Goal: Task Accomplishment & Management: Manage account settings

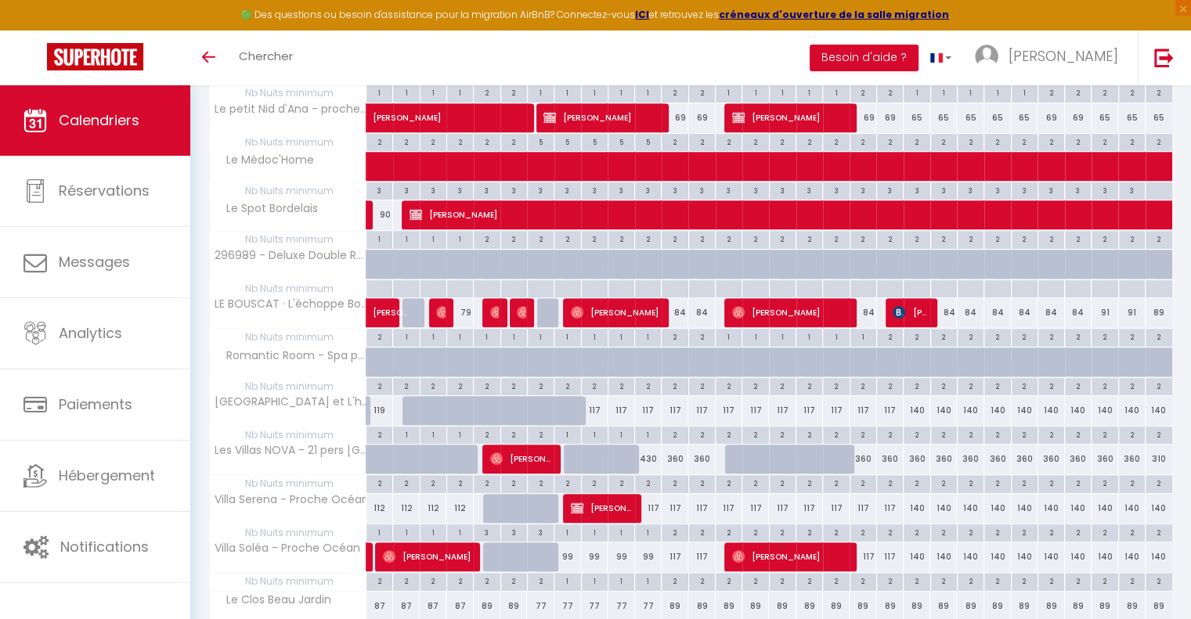
scroll to position [653, 0]
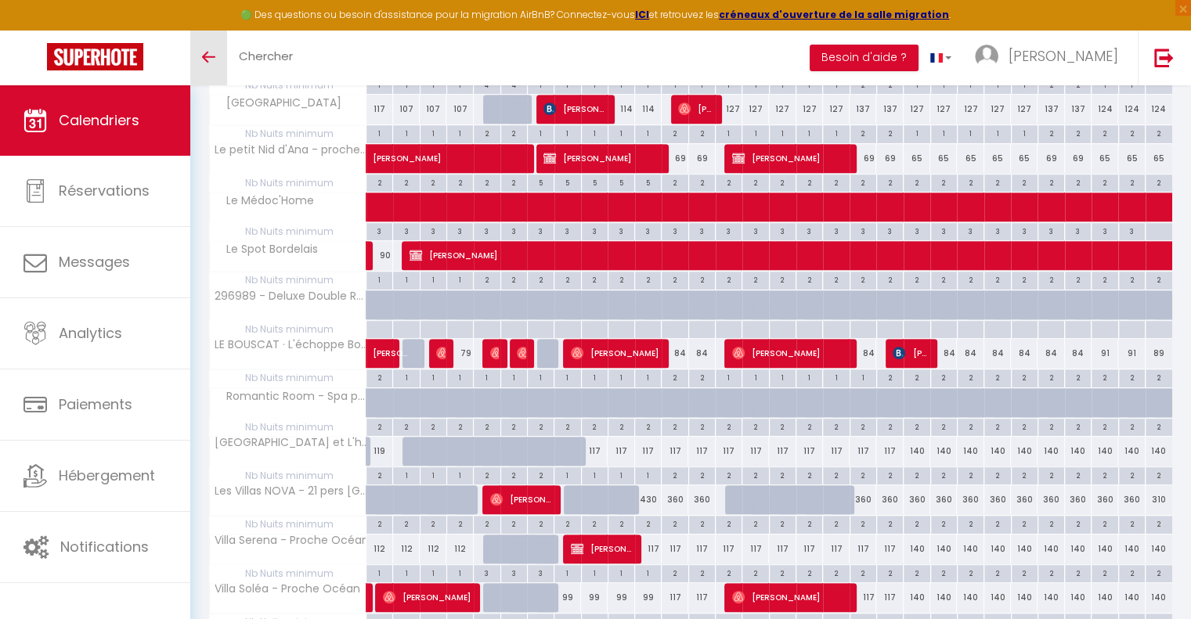
click at [207, 54] on icon "Toggle menubar" at bounding box center [208, 56] width 13 height 9
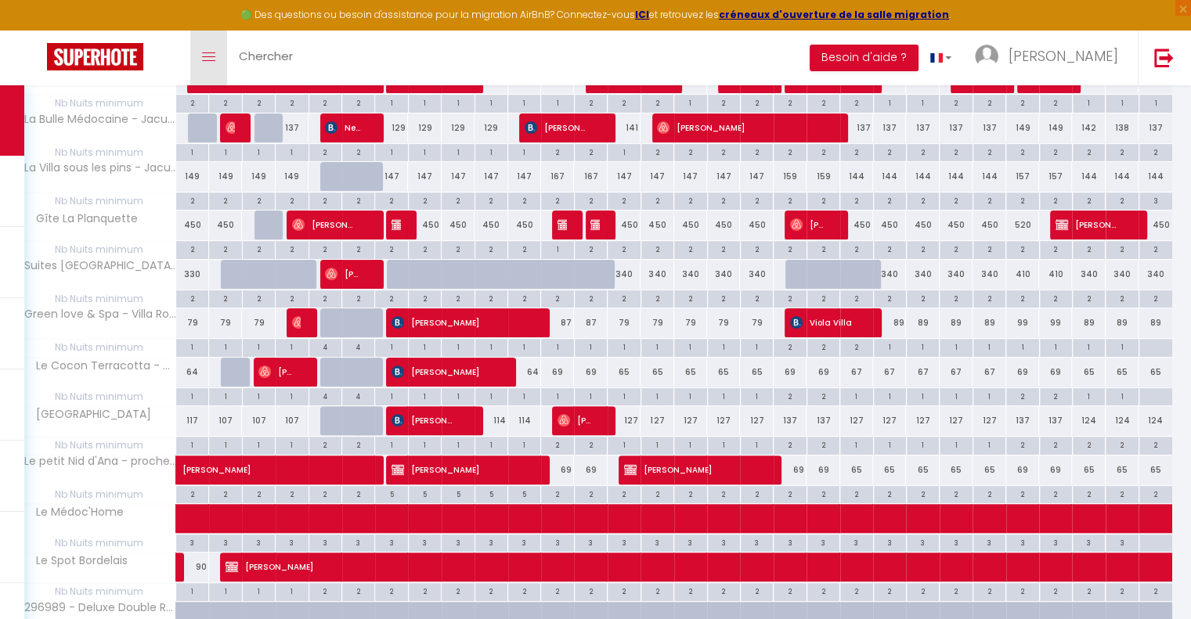
scroll to position [183, 0]
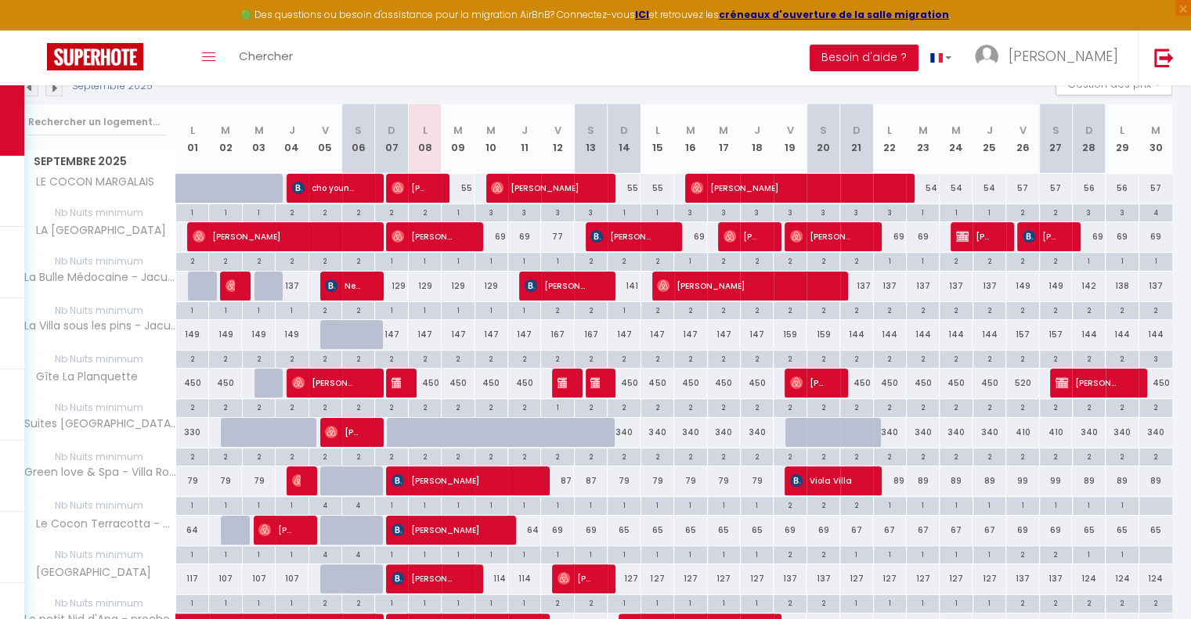
click at [421, 284] on div "129" at bounding box center [424, 286] width 33 height 29
type input "129"
type input "Lun 08 Septembre 2025"
type input "[DATE]"
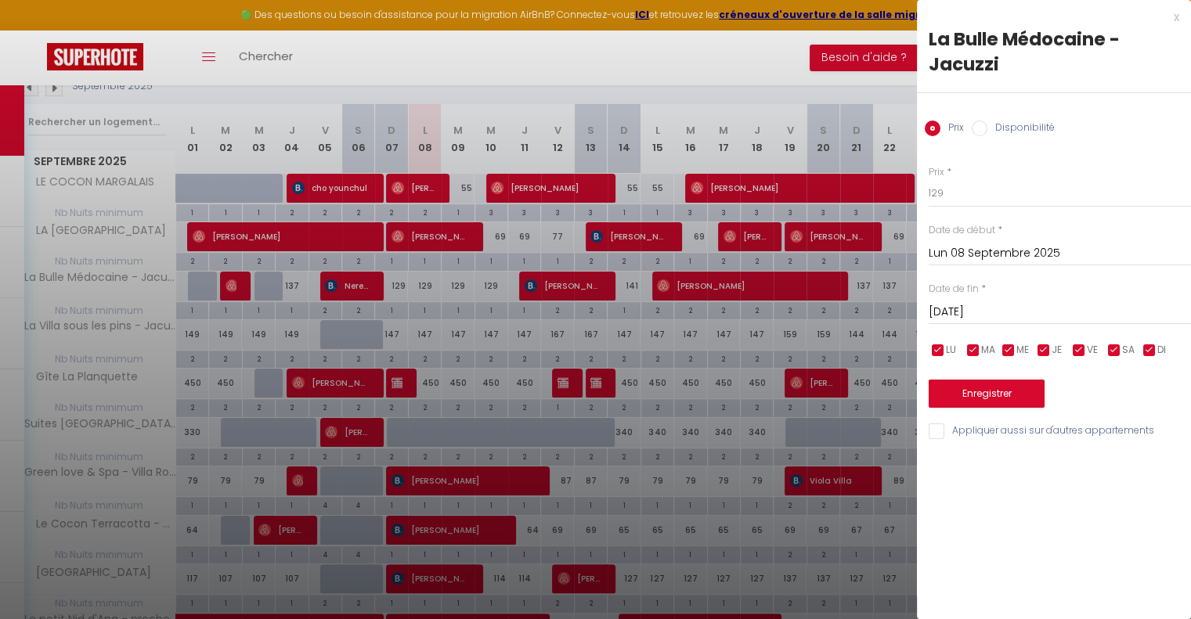
click at [1175, 16] on div "x" at bounding box center [1048, 17] width 262 height 19
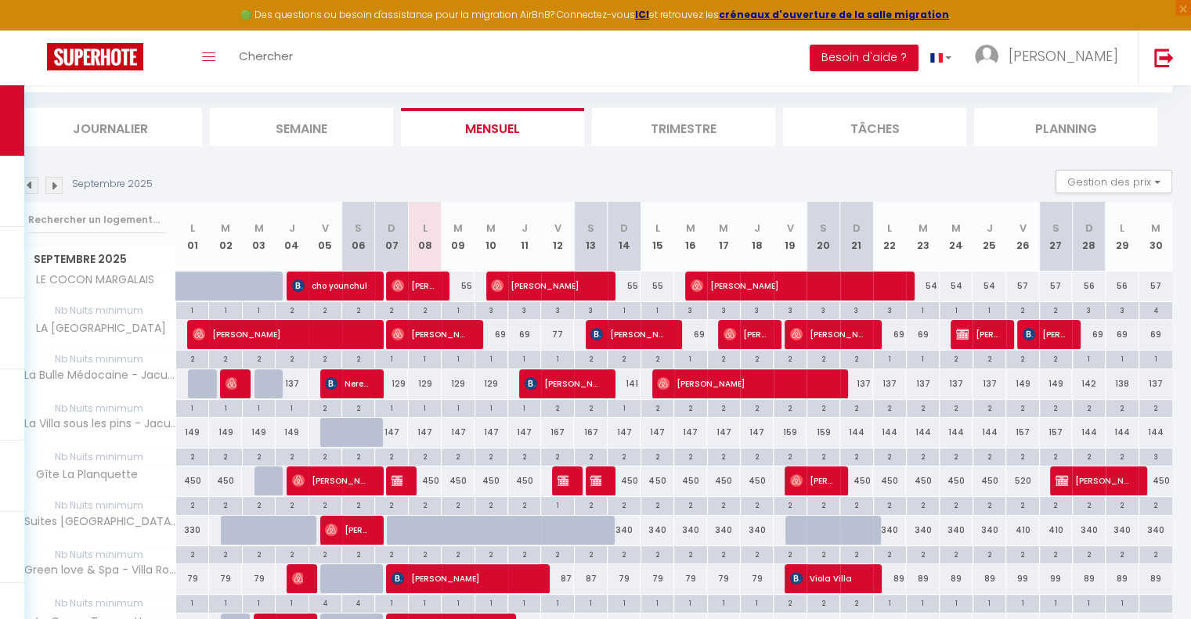
scroll to position [0, 0]
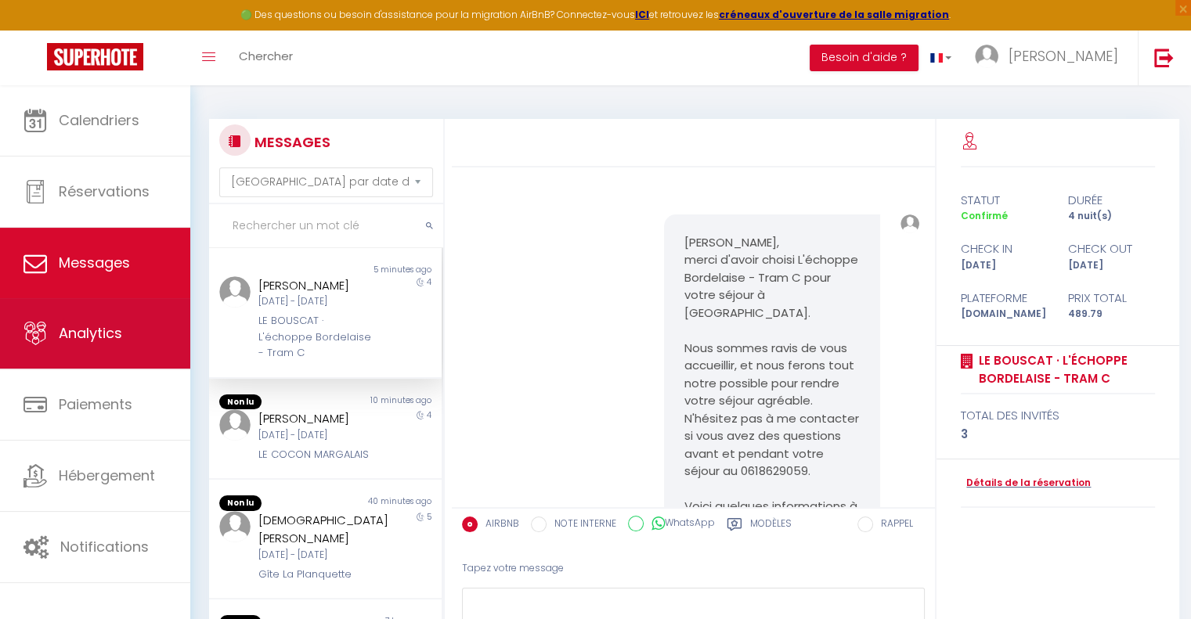
scroll to position [2172, 0]
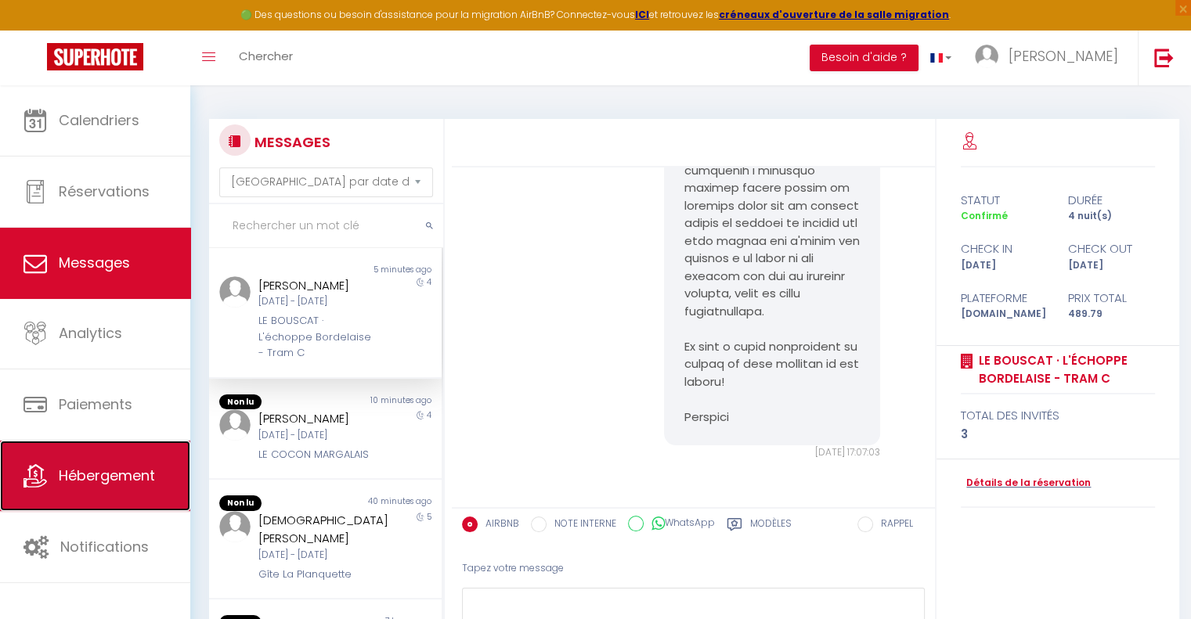
click at [125, 483] on span "Hébergement" at bounding box center [107, 476] width 96 height 20
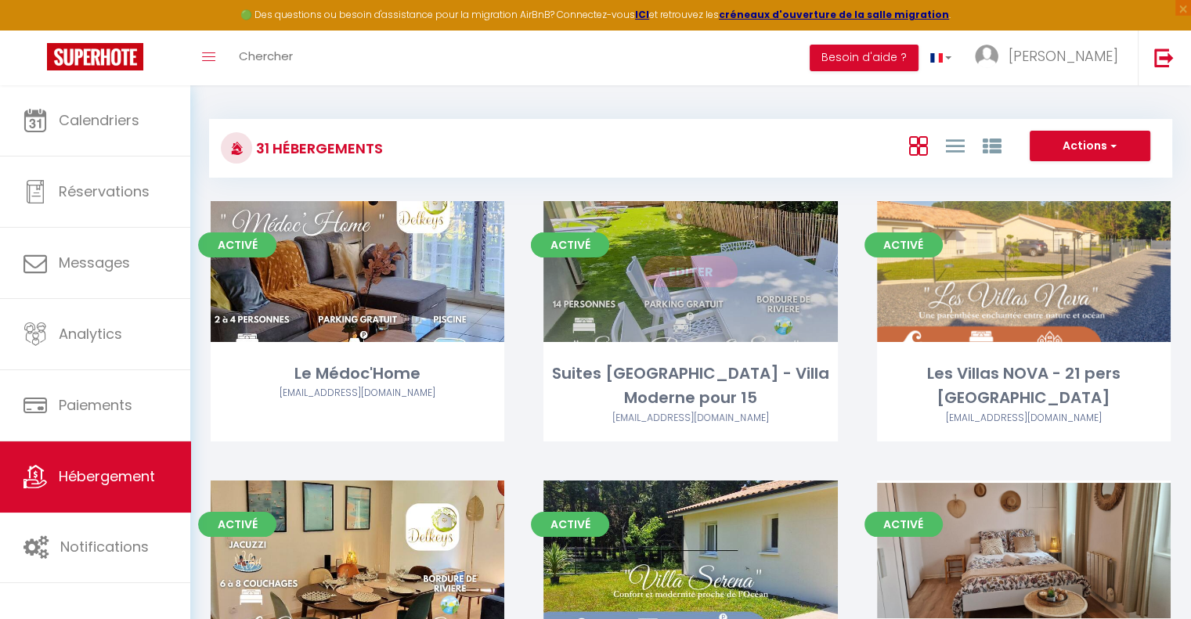
click at [692, 289] on div "Editer" at bounding box center [690, 271] width 294 height 141
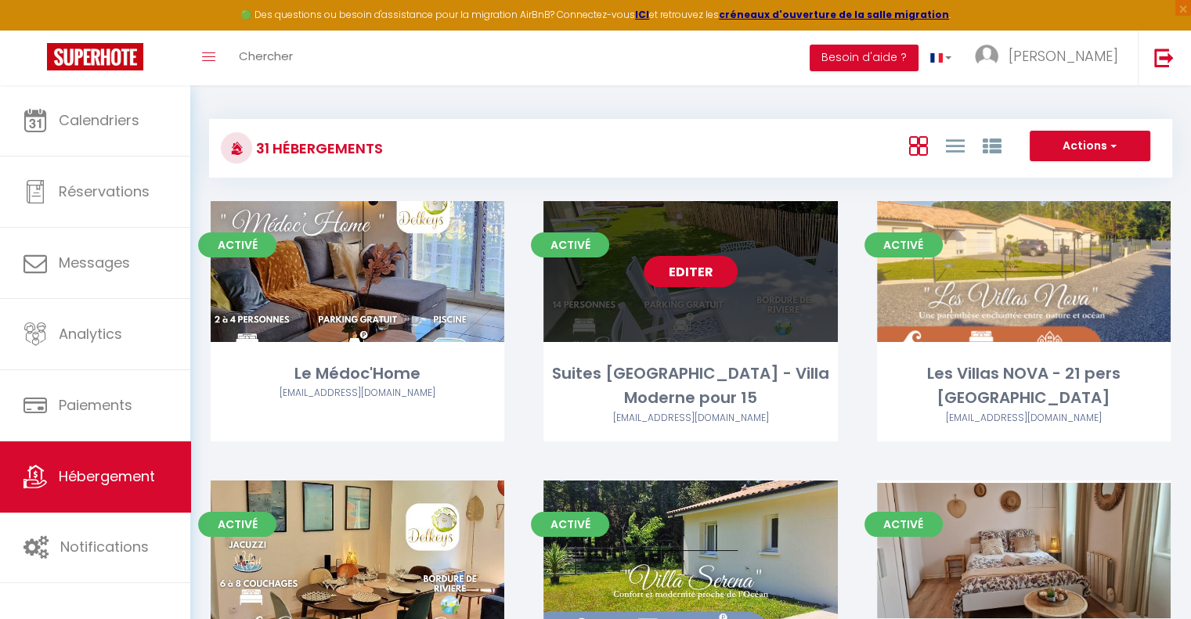
click at [680, 277] on link "Editer" at bounding box center [691, 271] width 94 height 31
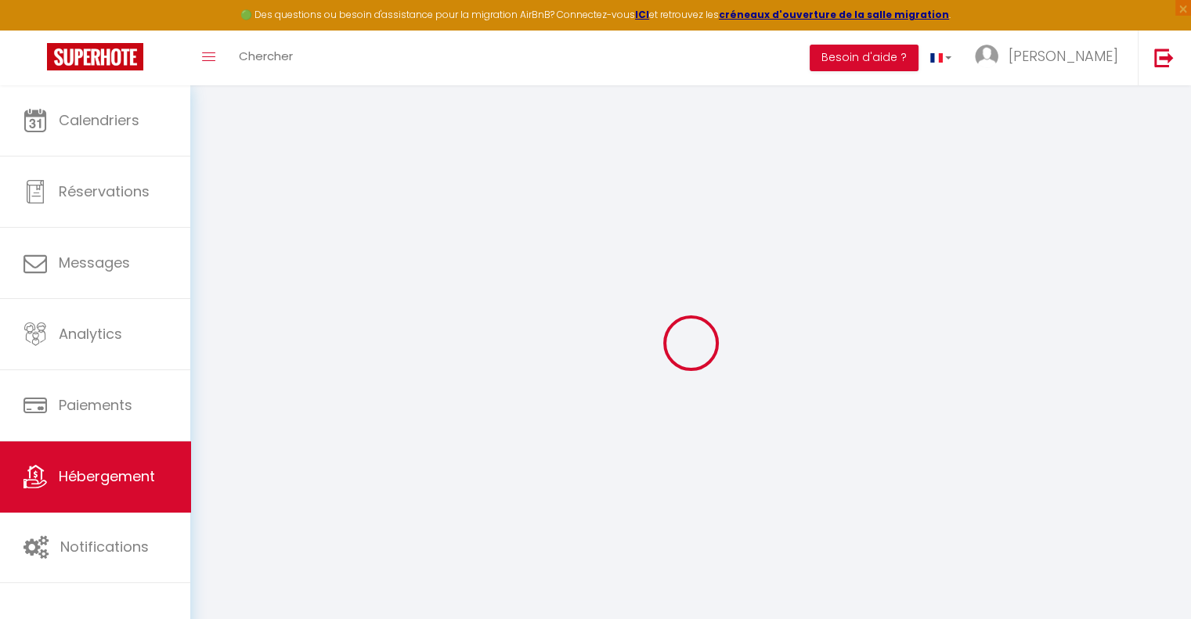
select select
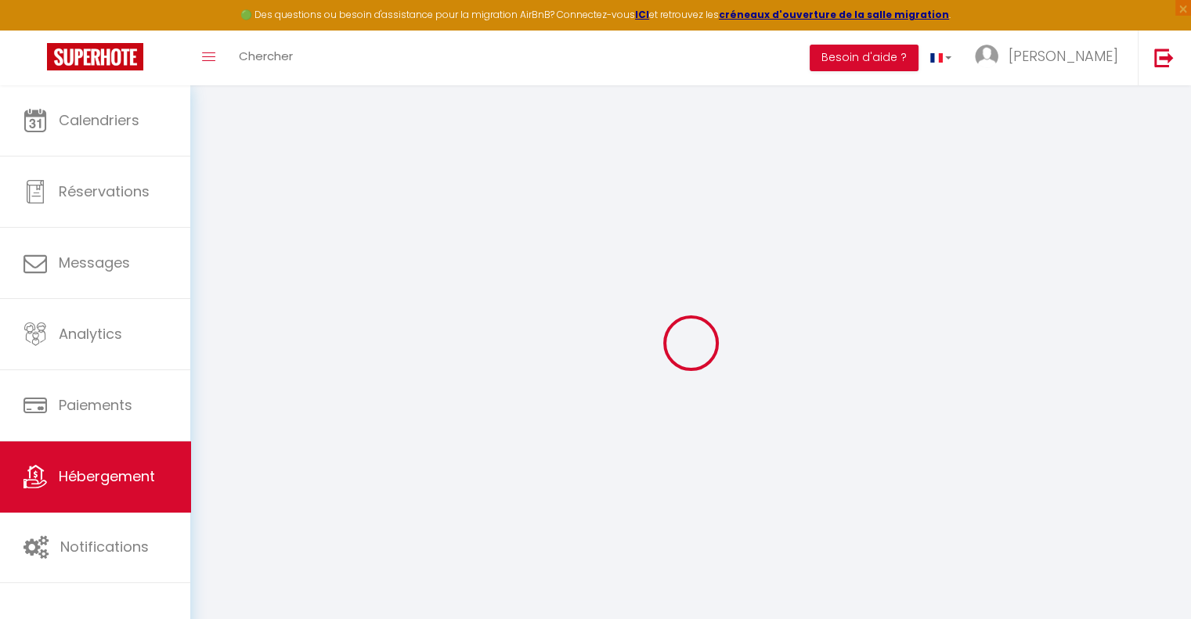
select select
checkbox input "false"
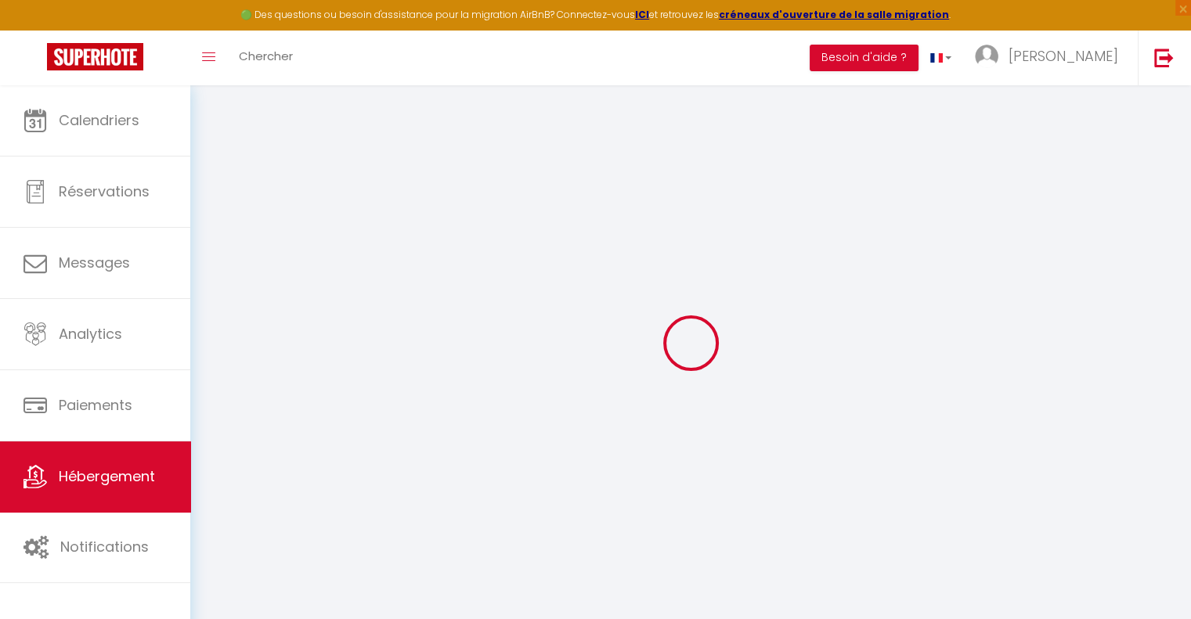
select select
type input "Suites [GEOGRAPHIC_DATA] - Villa Moderne pour 15"
type input "[PERSON_NAME]"
type input "CORDONNIER"
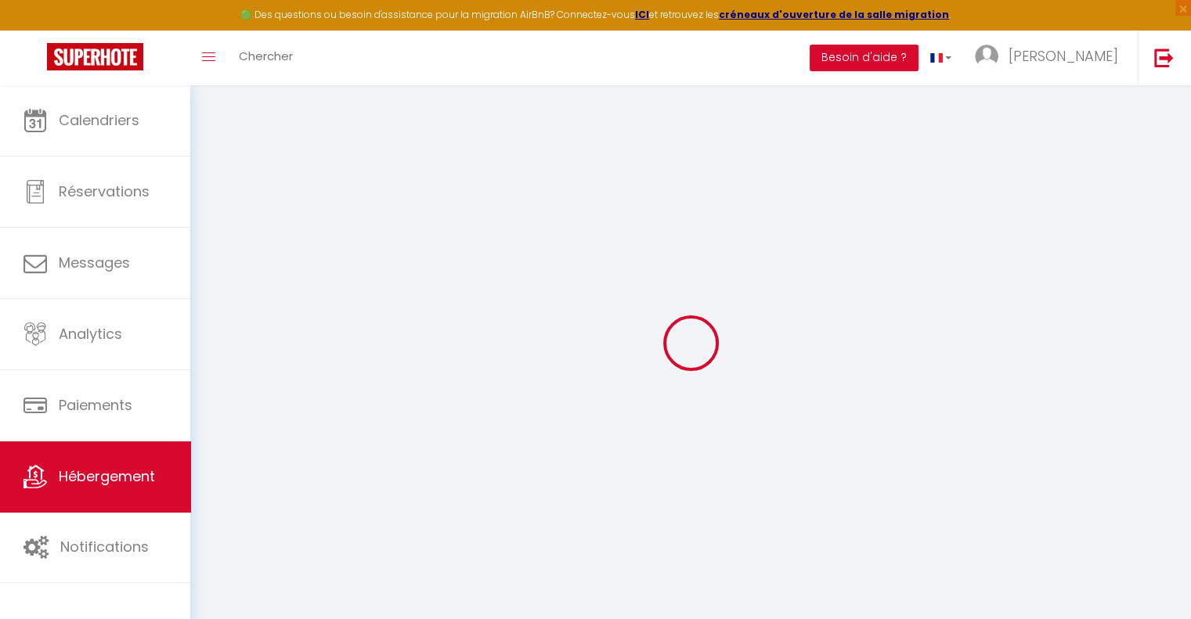
select select "houses"
select select "17"
select select "10"
select select "5"
select select "4"
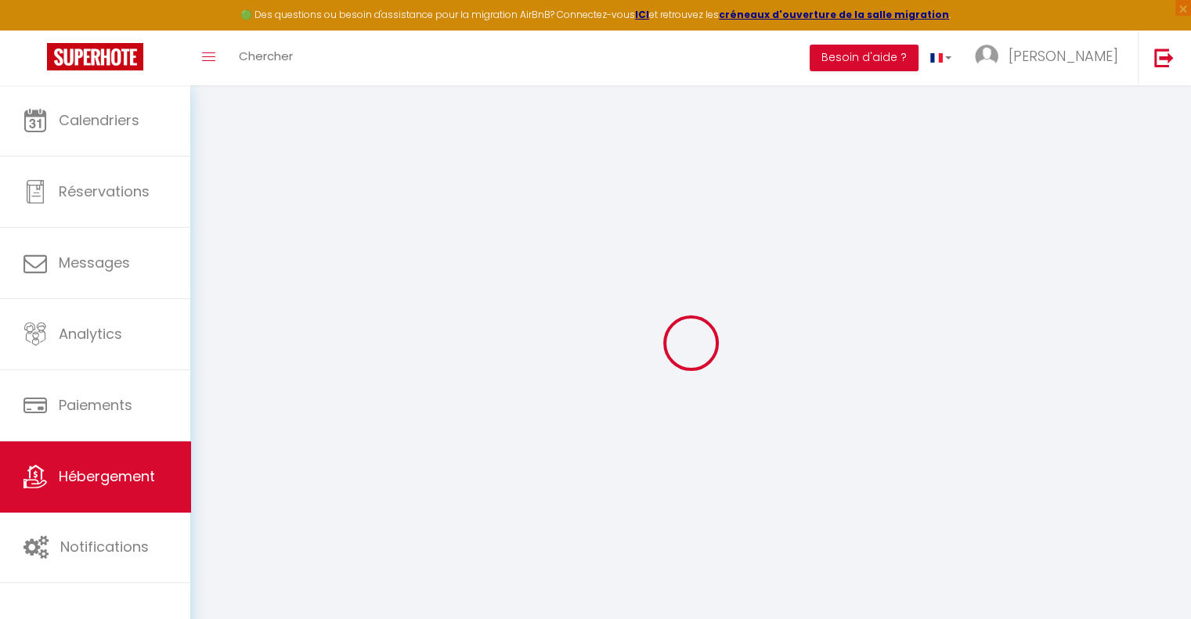
type input "490"
type input "12"
type input "140"
type input "2.29"
type input "1500"
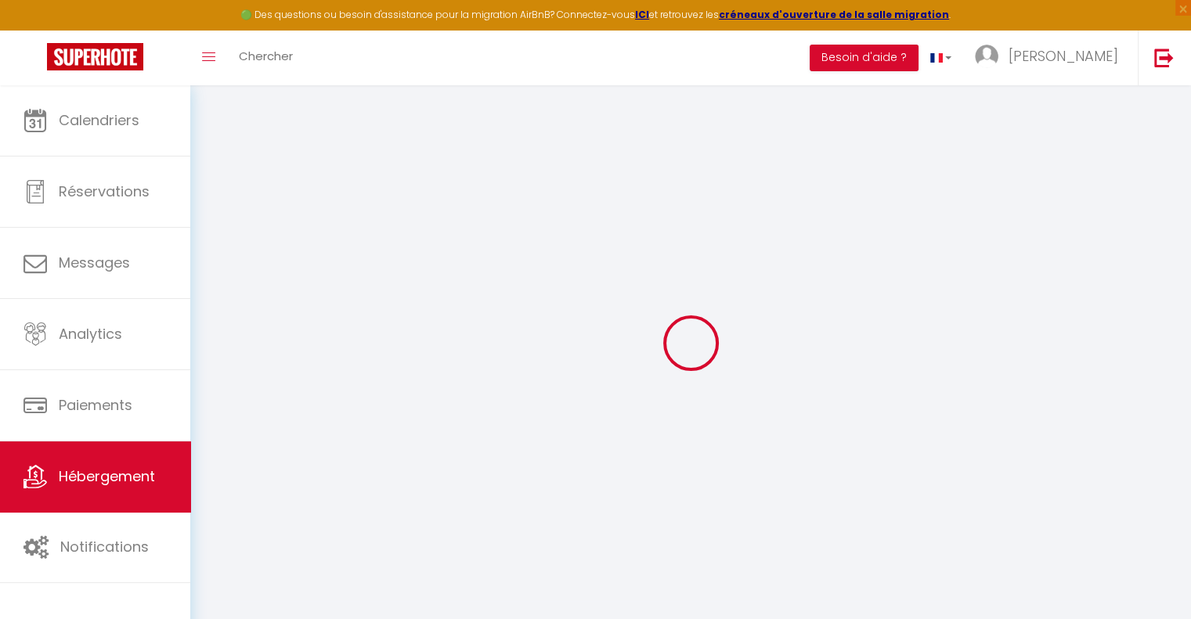
select select
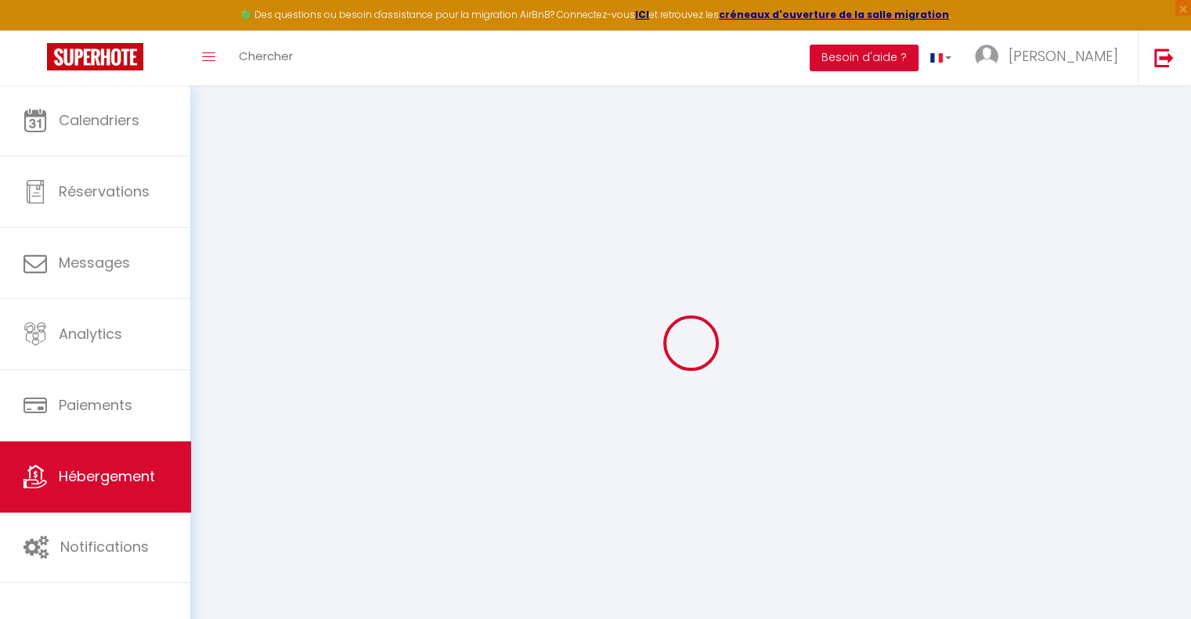
type input "[STREET_ADDRESS]"
type input "33112"
type input "Saint-Laurent-Médoc"
type input "[EMAIL_ADDRESS][DOMAIN_NAME]"
select select "5769"
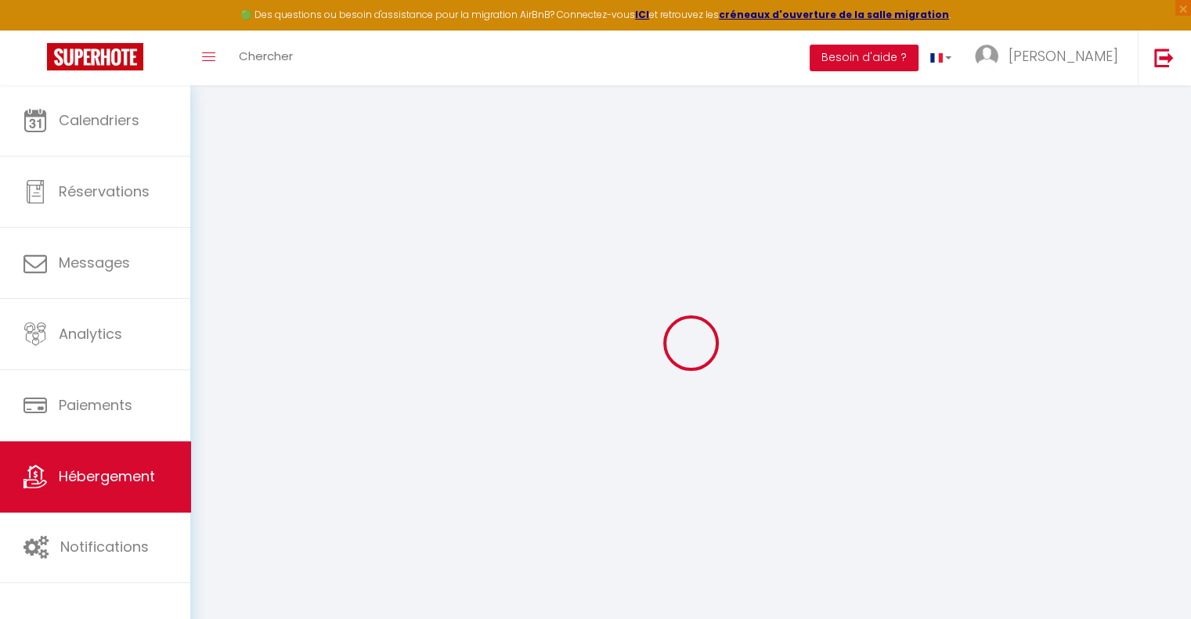
checkbox input "false"
checkbox input "true"
checkbox input "false"
type input "100"
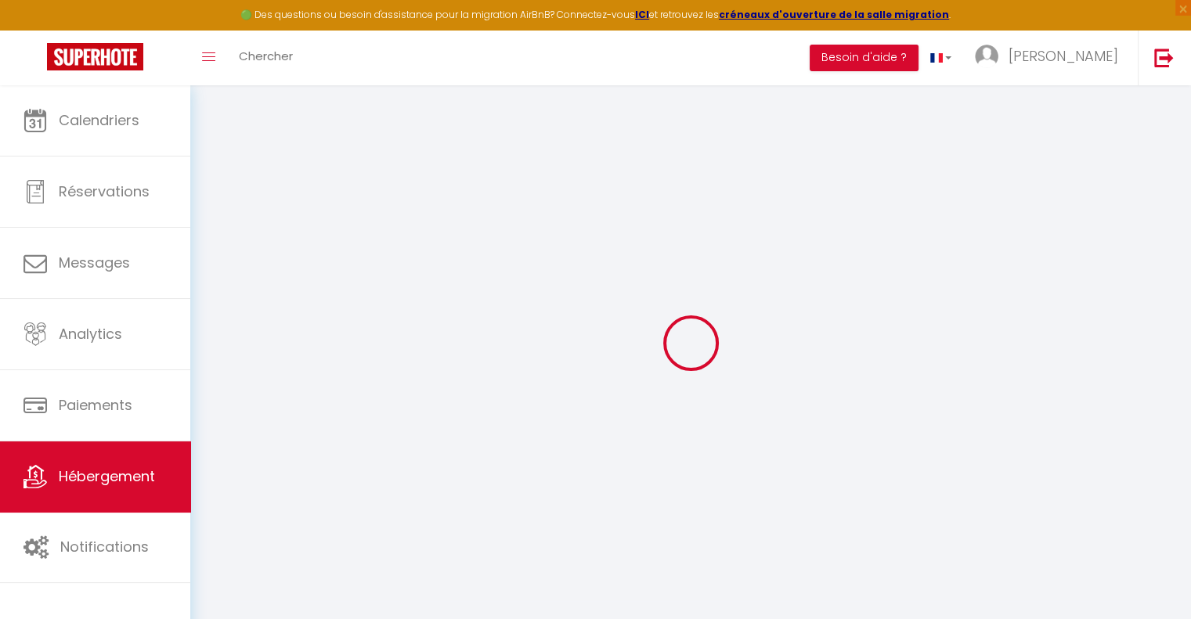
type input "120"
type input "0"
select select
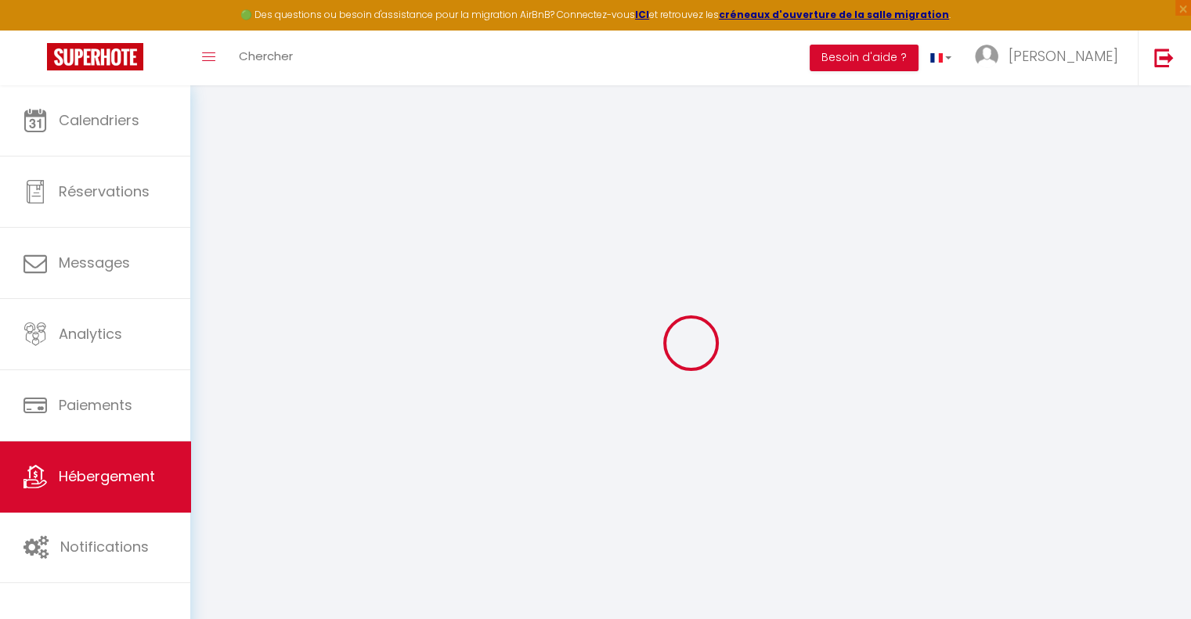
select select
checkbox input "false"
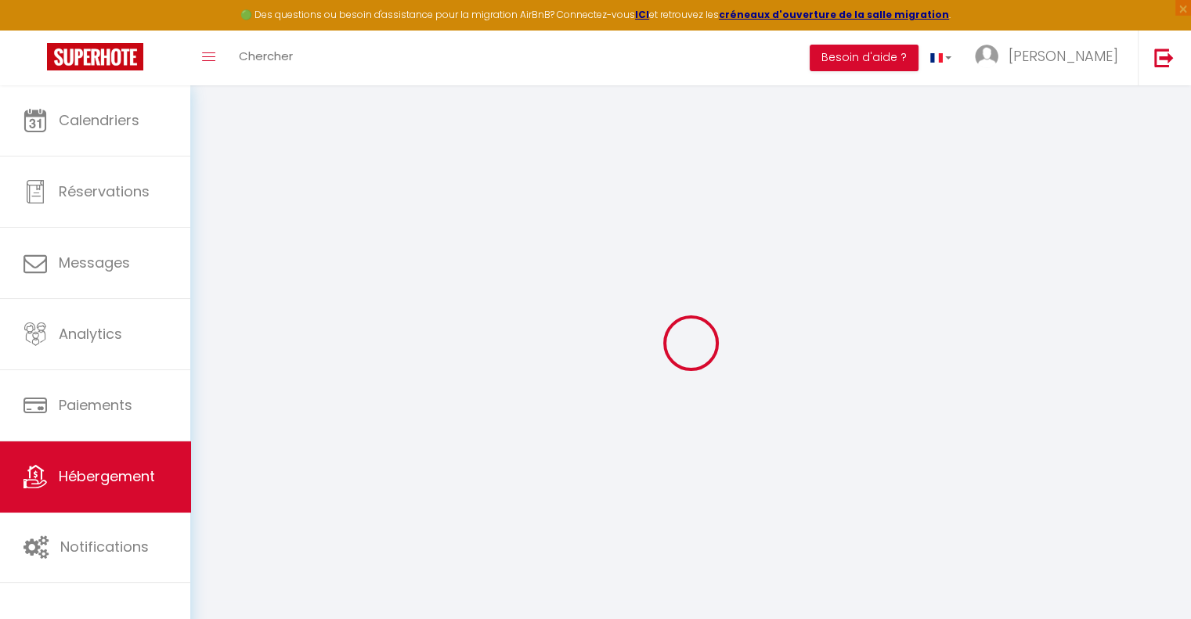
checkbox input "false"
checkbox input "true"
checkbox input "false"
select select
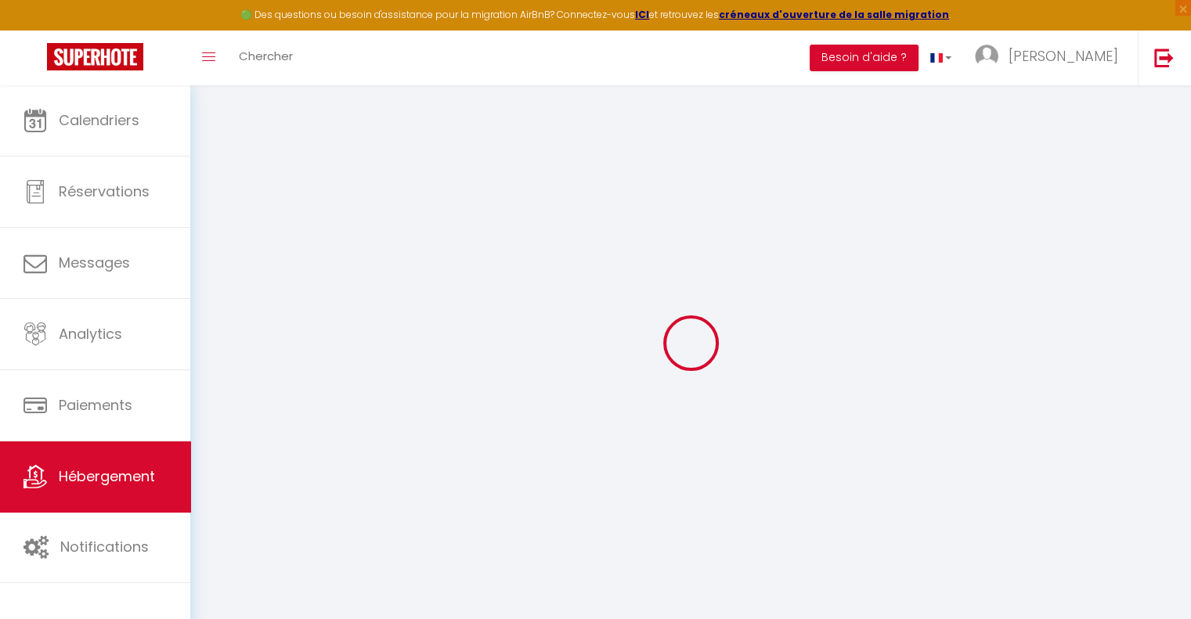
select select
checkbox input "false"
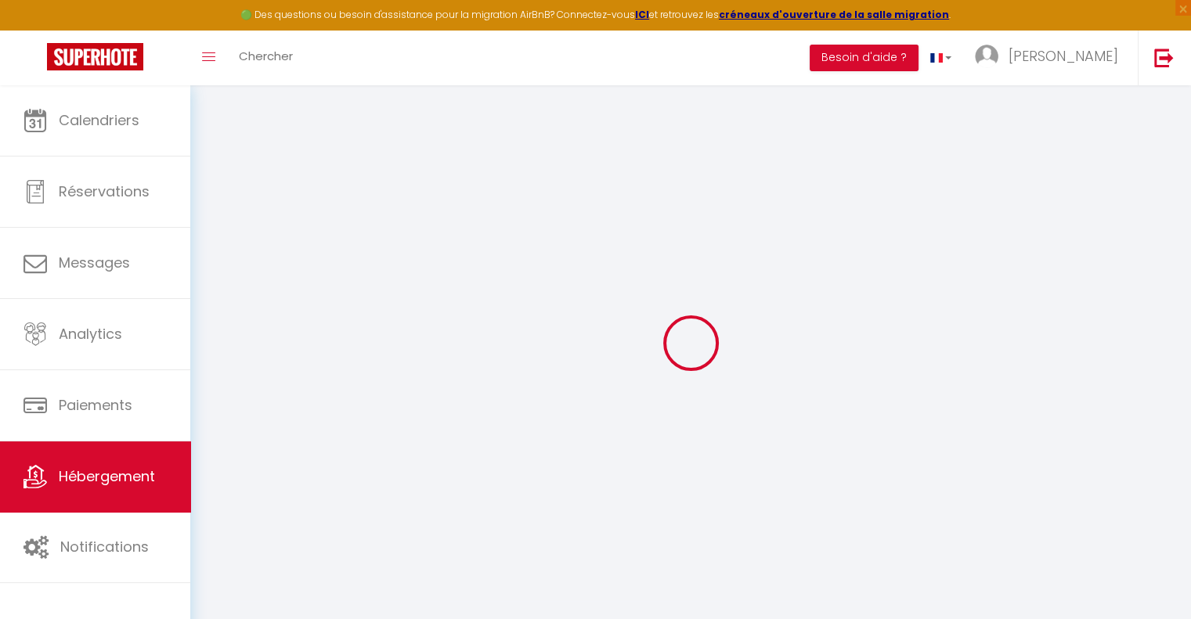
checkbox input "true"
checkbox input "false"
checkbox input "true"
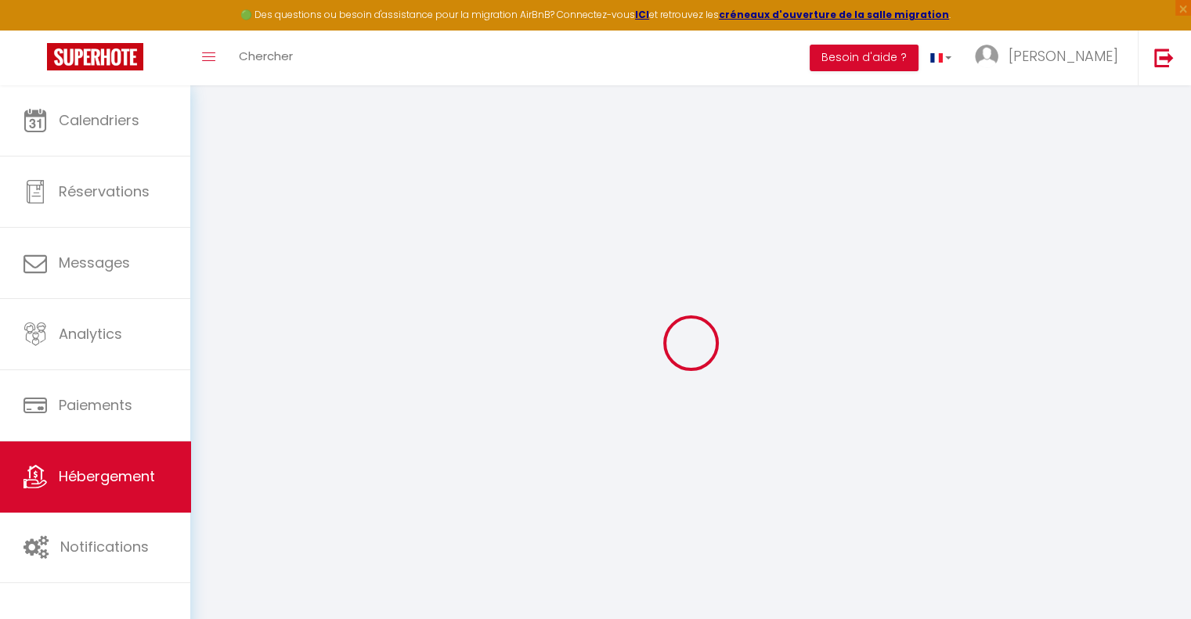
checkbox input "false"
select select "16:00"
select select
select select "10:00"
select select "30"
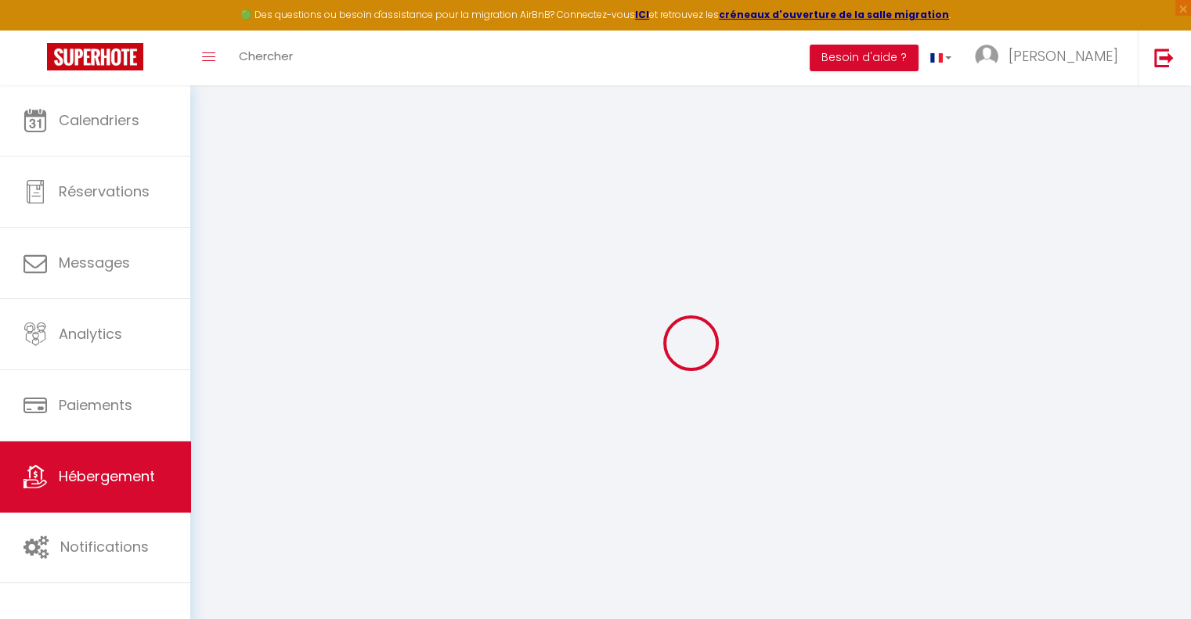
select select "120"
select select "51726"
select select
checkbox input "false"
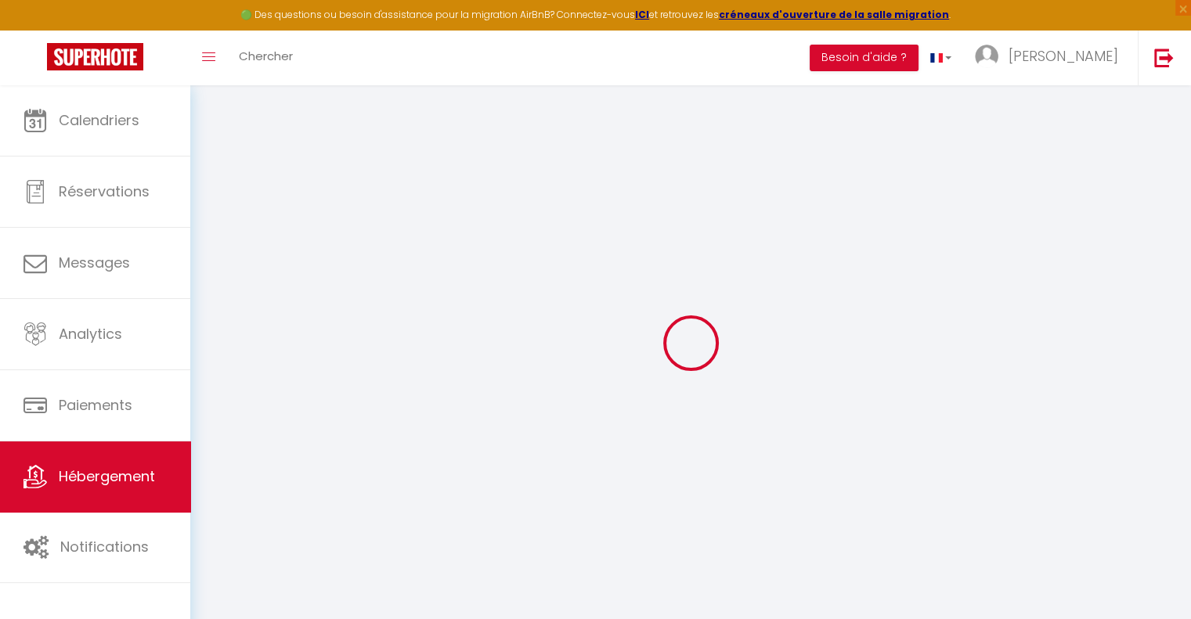
checkbox input "true"
checkbox input "false"
select select
checkbox input "false"
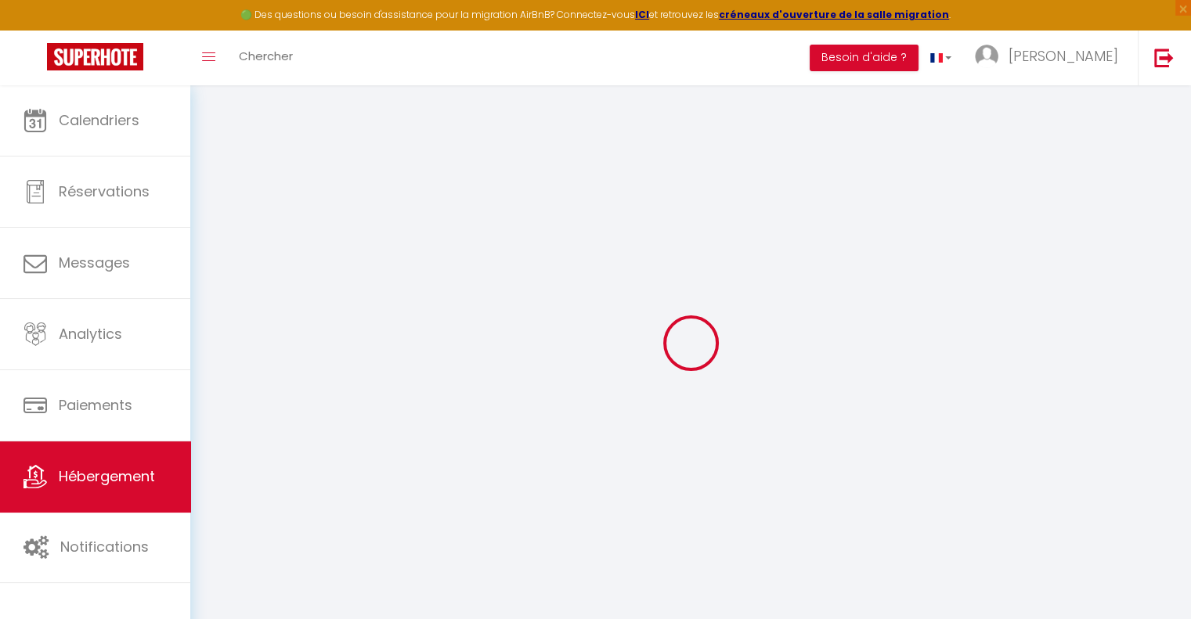
checkbox input "true"
checkbox input "false"
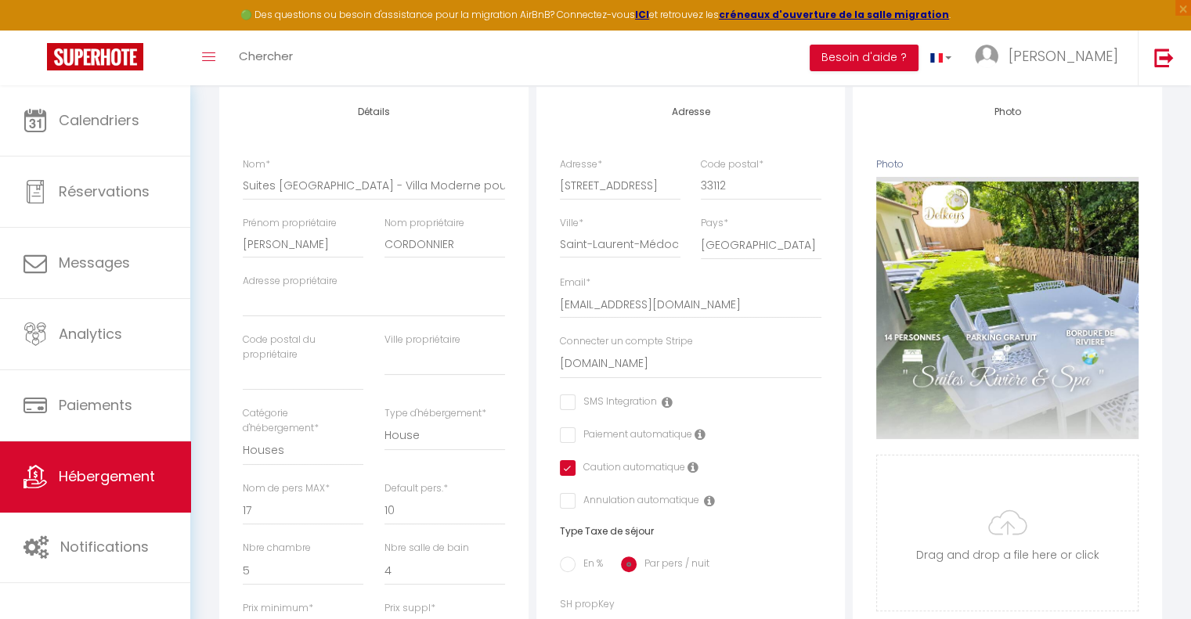
select select
checkbox input "false"
checkbox input "true"
checkbox input "false"
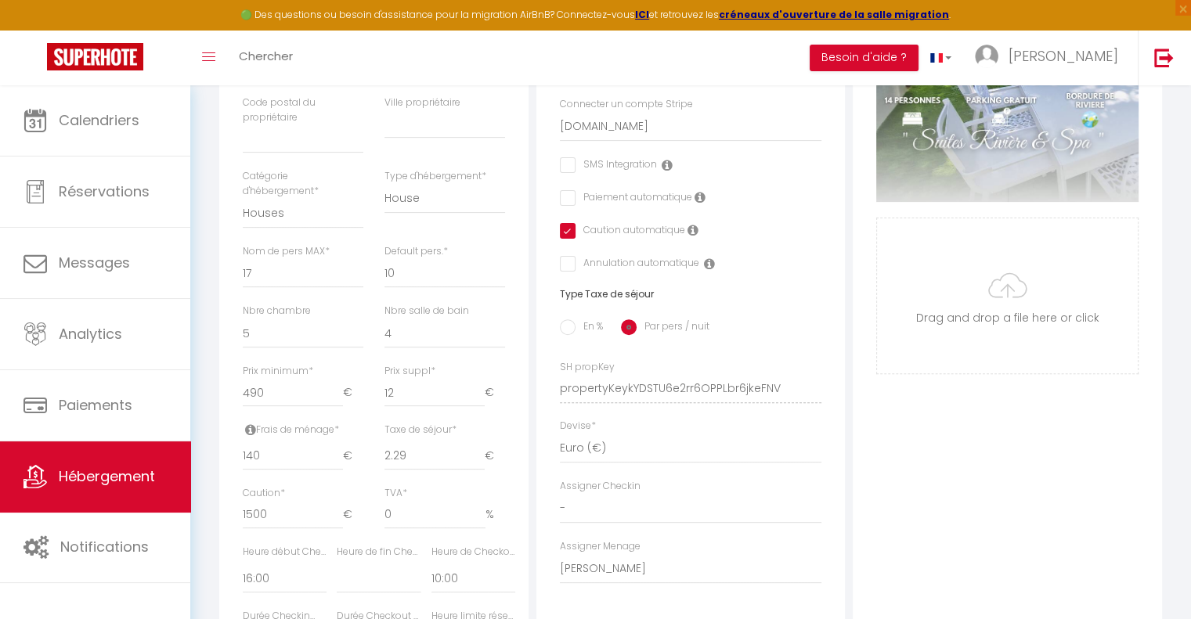
scroll to position [470, 0]
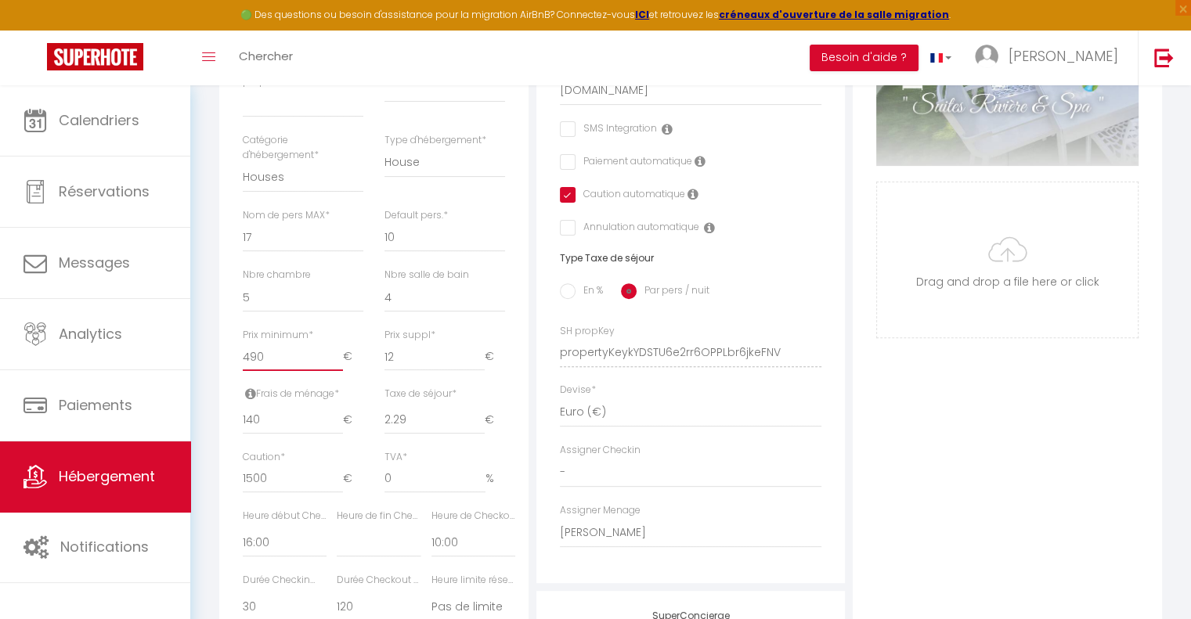
drag, startPoint x: 303, startPoint y: 363, endPoint x: 203, endPoint y: 363, distance: 100.2
click at [203, 363] on div "Retourner vers [GEOGRAPHIC_DATA] - Villa Moderne pour 15 Actions Enregistrer Du…" at bounding box center [690, 262] width 1001 height 1295
type input "3"
select select
checkbox input "false"
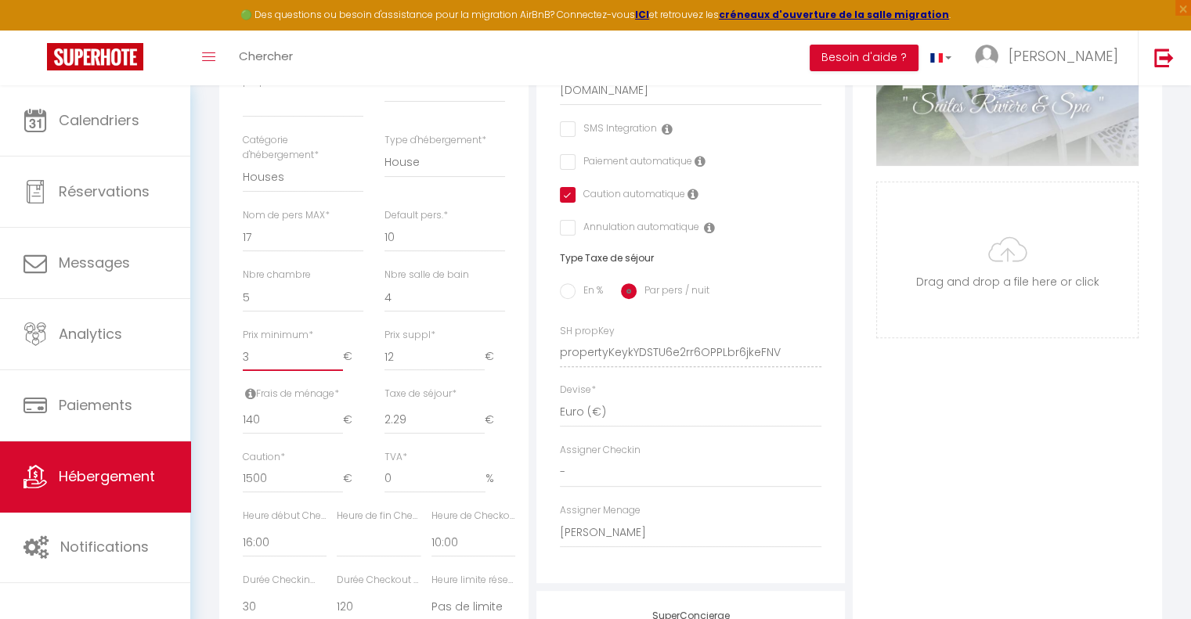
checkbox input "false"
checkbox input "true"
checkbox input "false"
type input "34"
select select
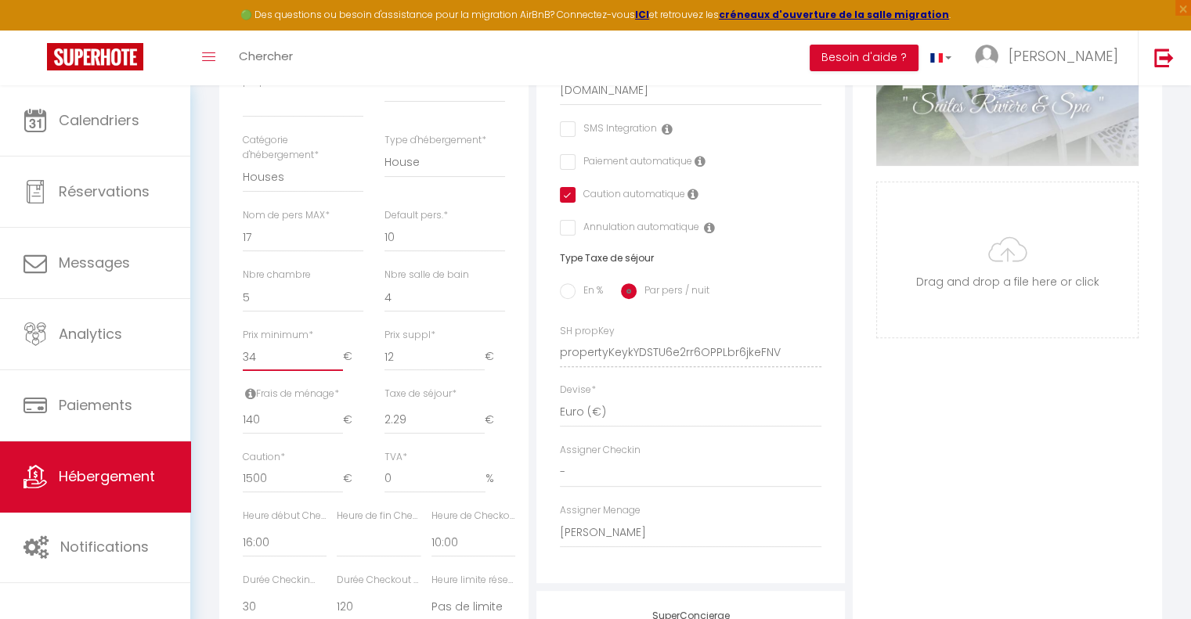
checkbox input "false"
checkbox input "true"
checkbox input "false"
type input "340"
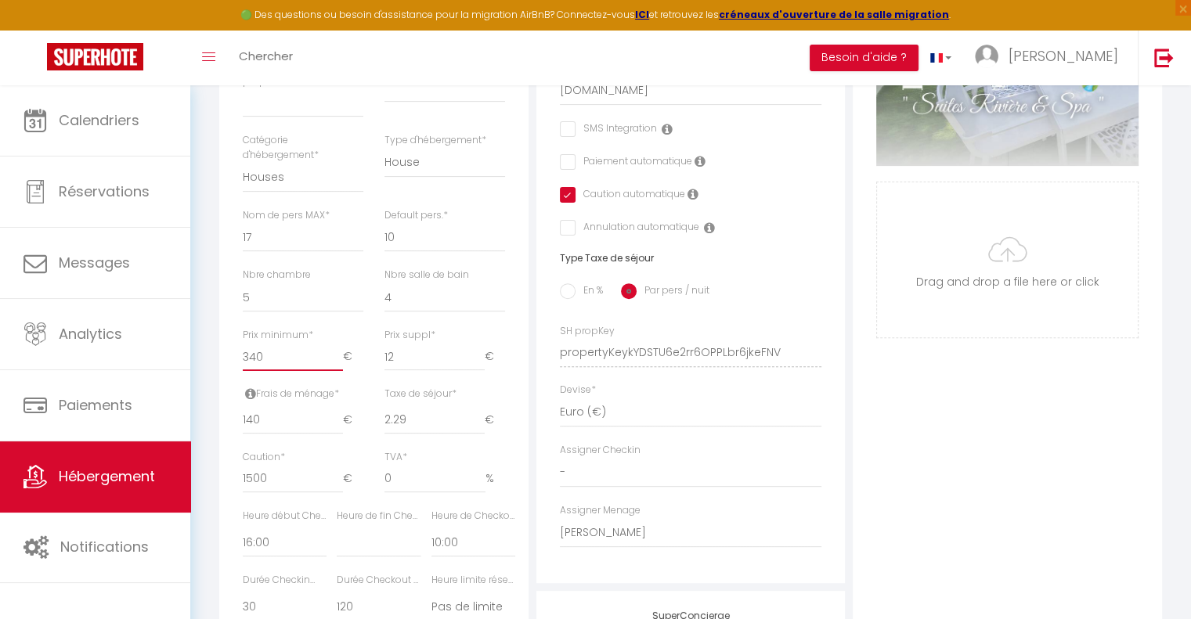
select select
checkbox input "false"
checkbox input "true"
checkbox input "false"
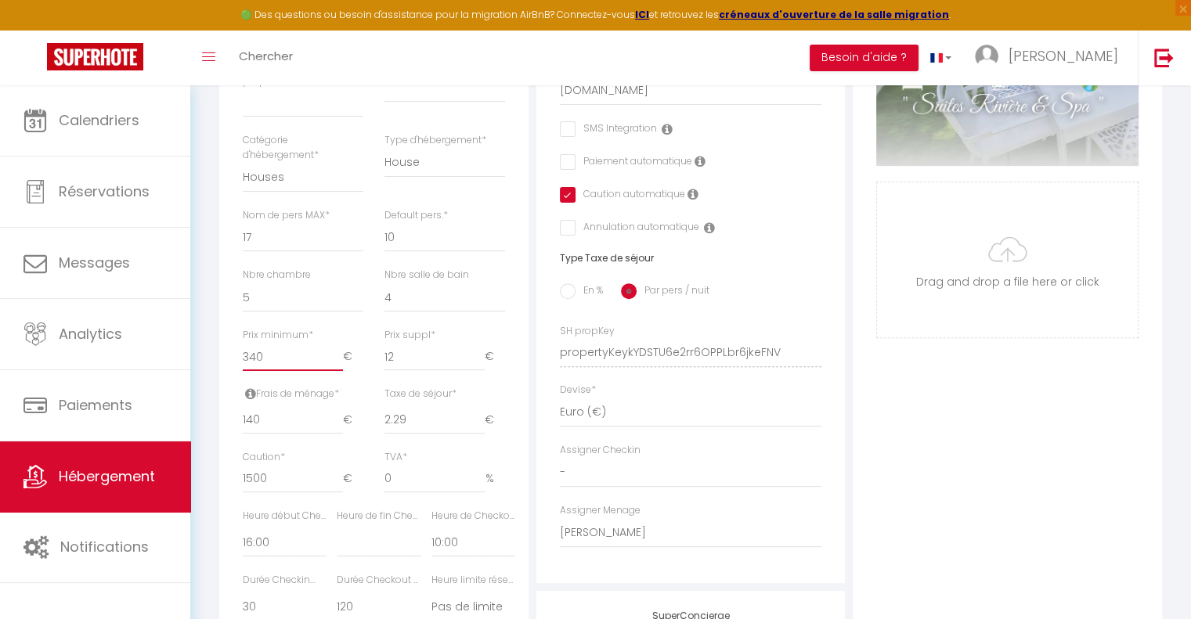
type input "340"
click at [277, 432] on input "140" at bounding box center [293, 420] width 100 height 28
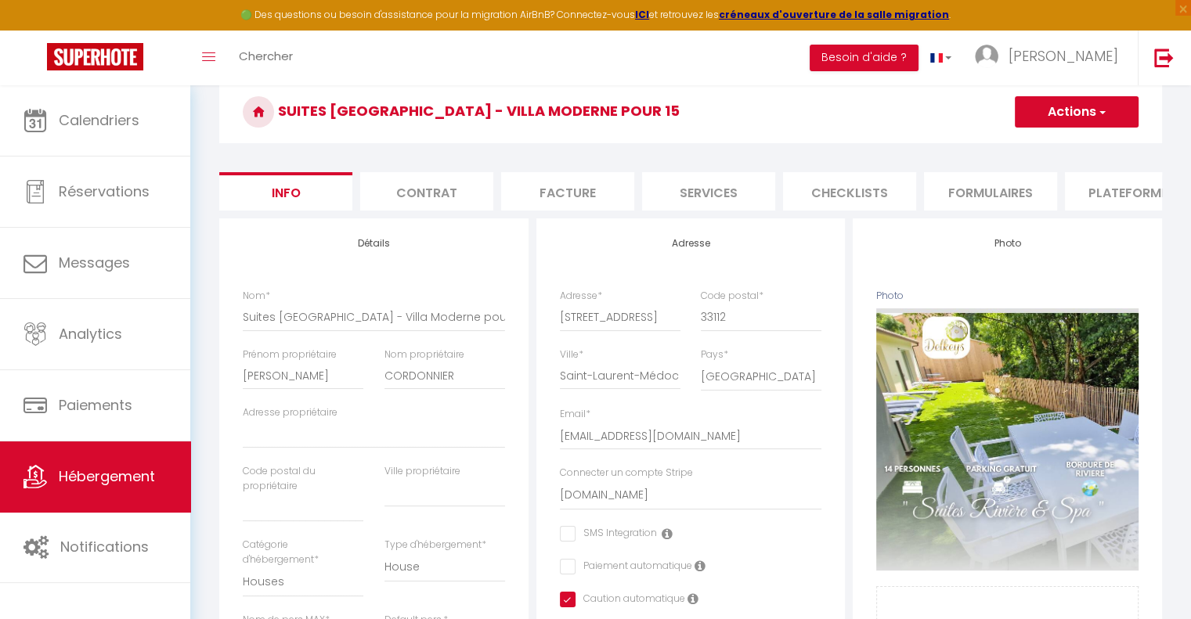
scroll to position [0, 0]
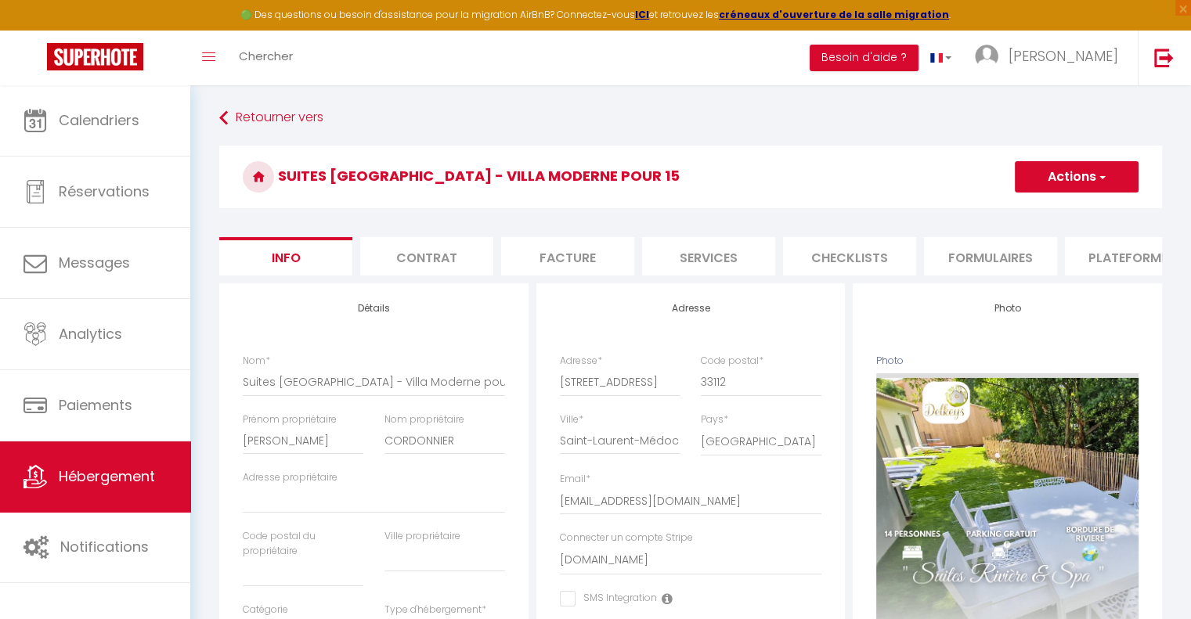
click at [1078, 177] on button "Actions" at bounding box center [1077, 176] width 124 height 31
click at [1020, 210] on input "Enregistrer" at bounding box center [1015, 212] width 58 height 16
